Goal: Task Accomplishment & Management: Manage account settings

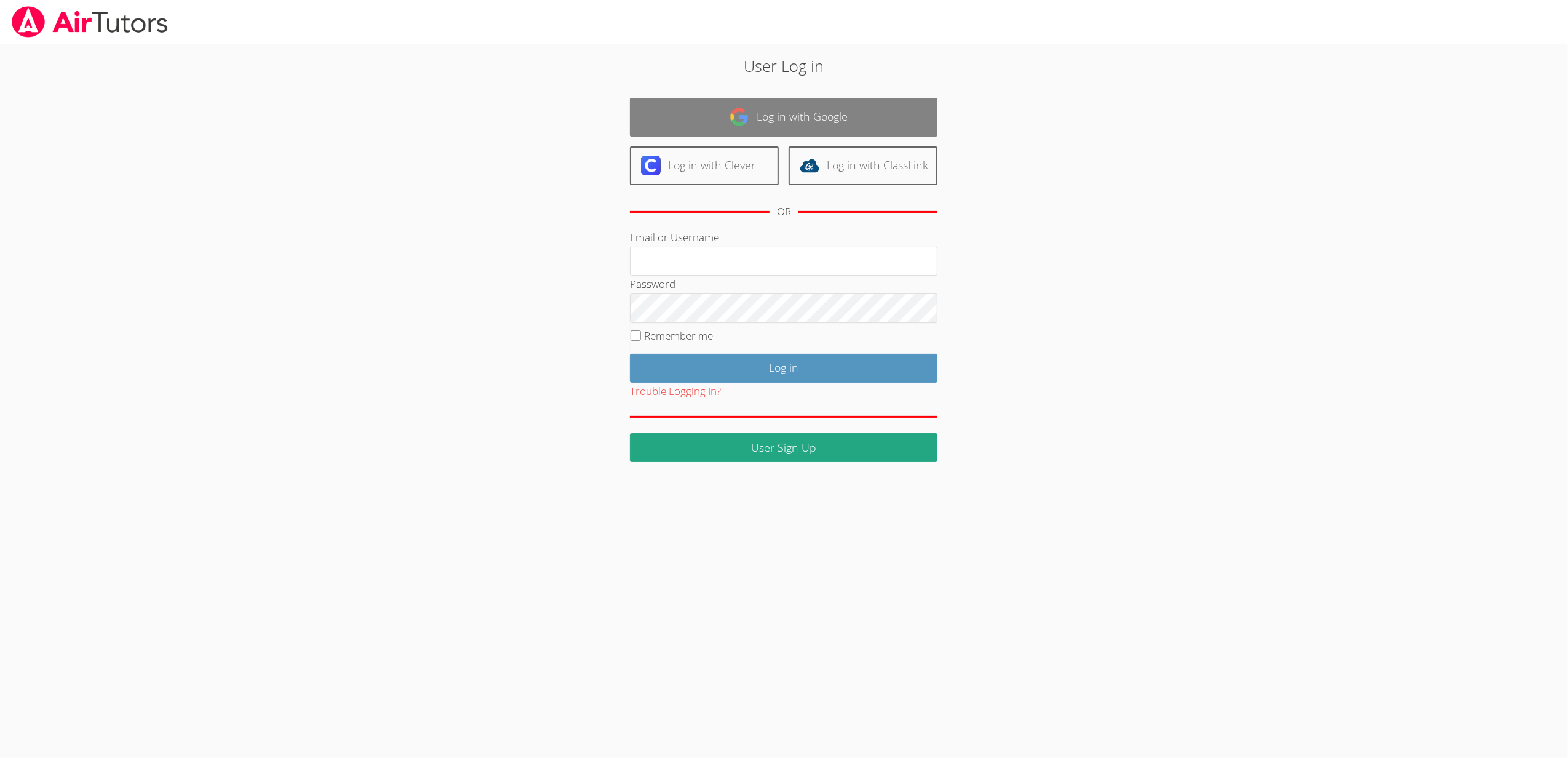
type input "[EMAIL_ADDRESS][DOMAIN_NAME]"
click at [833, 118] on link "Log in with Google" at bounding box center [784, 117] width 308 height 39
type input "[EMAIL_ADDRESS][DOMAIN_NAME]"
click at [794, 109] on link "Log in with Google" at bounding box center [784, 117] width 308 height 39
